Goal: Obtain resource: Obtain resource

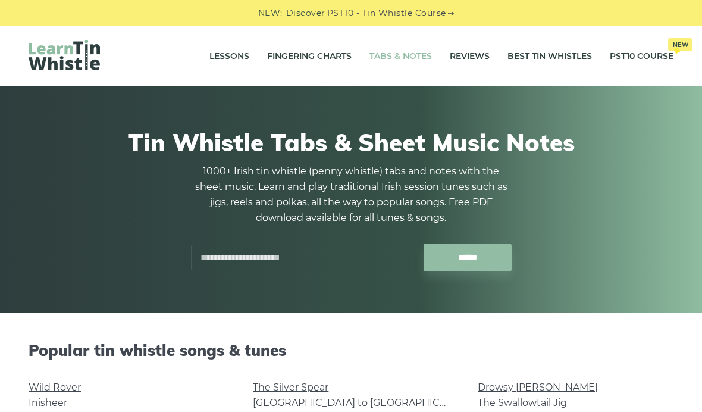
click at [373, 258] on div at bounding box center [372, 258] width 8 height 8
click at [357, 258] on input "text" at bounding box center [307, 257] width 233 height 28
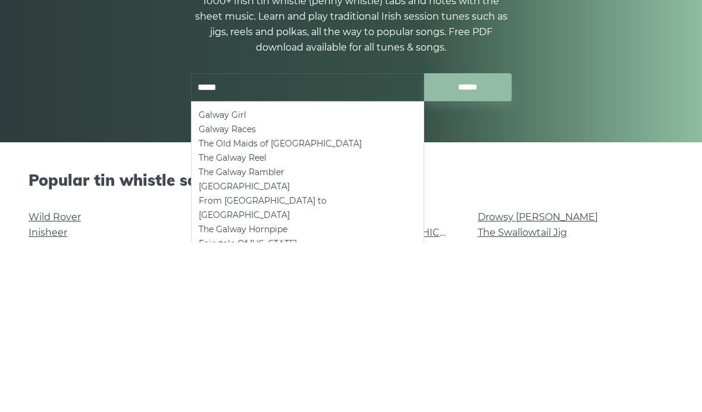
click at [250, 278] on li "Galway Girl" at bounding box center [308, 285] width 218 height 14
type input "**********"
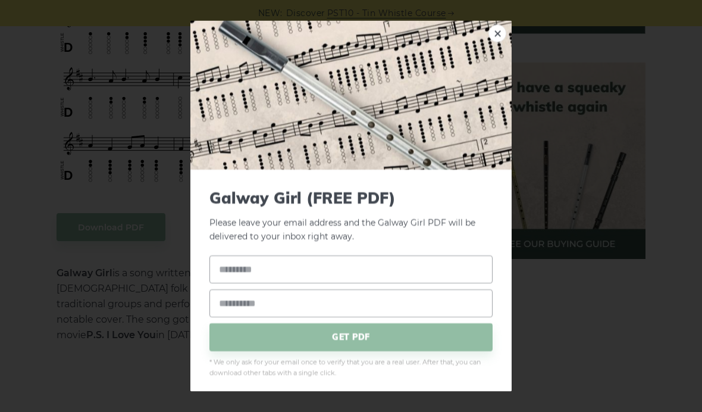
scroll to position [503, 0]
click at [422, 397] on div "Galway Girl (FREE PDF) Please leave your email address and the Galway Girl PDF …" at bounding box center [350, 283] width 321 height 227
click at [425, 397] on div "Galway Girl (FREE PDF) Please leave your email address and the Galway Girl PDF …" at bounding box center [350, 283] width 321 height 227
click at [545, 271] on div "× Galway Girl (FREE PDF) Please leave your email address and the Galway Girl PD…" at bounding box center [351, 206] width 702 height 412
click at [526, 287] on div "× Galway Girl (FREE PDF) Please leave your email address and the Galway Girl PD…" at bounding box center [351, 206] width 702 height 412
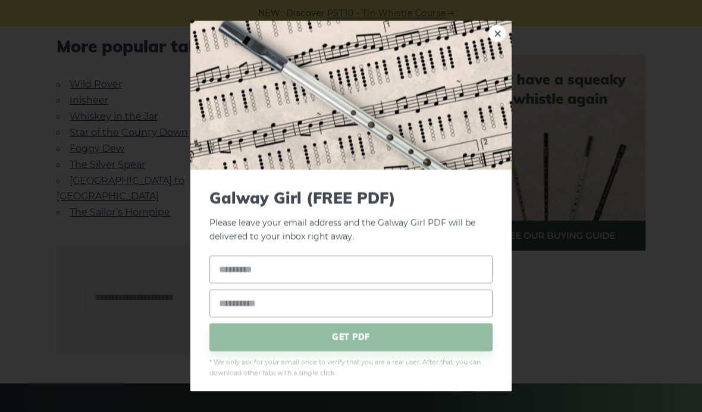
scroll to position [903, 0]
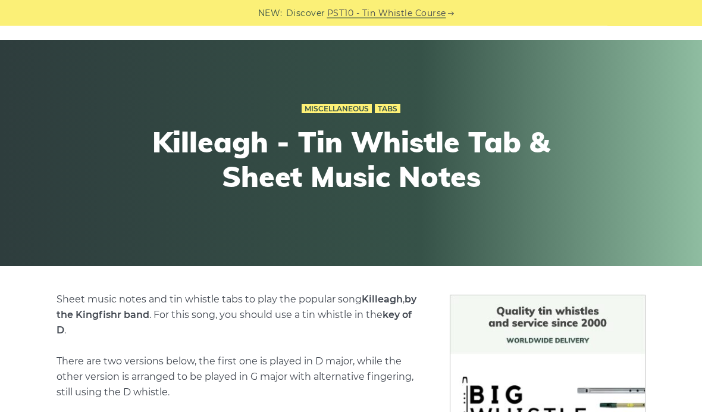
scroll to position [42, 0]
